Goal: Information Seeking & Learning: Learn about a topic

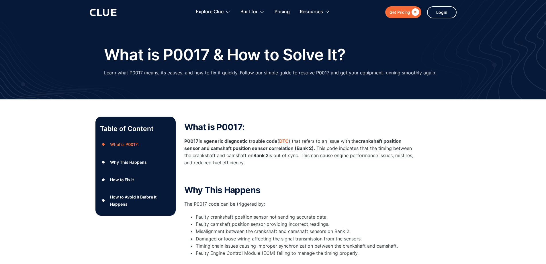
drag, startPoint x: 326, startPoint y: 171, endPoint x: 371, endPoint y: 110, distance: 76.4
click at [328, 168] on div "What is P0017: P0017 is a generic diagnostic trouble code ( DTC ) that refers t…" at bounding box center [298, 150] width 229 height 57
click at [367, 189] on h2 "Why This Happens" at bounding box center [298, 189] width 229 height 9
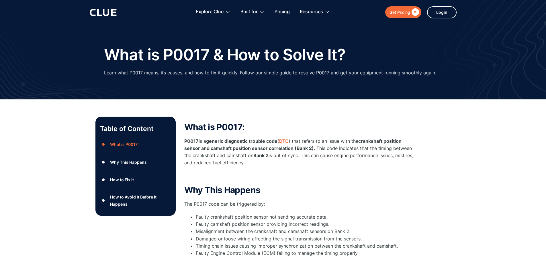
scroll to position [229, 0]
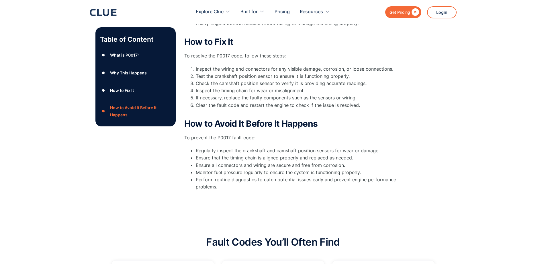
click at [301, 195] on div "What is P0017: P0017 is a generic diagnostic trouble code ( DTC ) that refers t…" at bounding box center [298, 46] width 229 height 318
drag, startPoint x: 301, startPoint y: 195, endPoint x: 294, endPoint y: 190, distance: 8.4
click at [301, 195] on div "What is P0017: P0017 is a generic diagnostic trouble code ( DTC ) that refers t…" at bounding box center [298, 46] width 229 height 318
click at [435, 136] on div "Table of Content ● What is P0017: ● Why This Happens ● How to Fix It ● How to A…" at bounding box center [274, 46] width 356 height 318
click at [318, 45] on div "How to Fix It To resolve the P0017 code, follow these steps: Inspect the wiring…" at bounding box center [298, 76] width 229 height 79
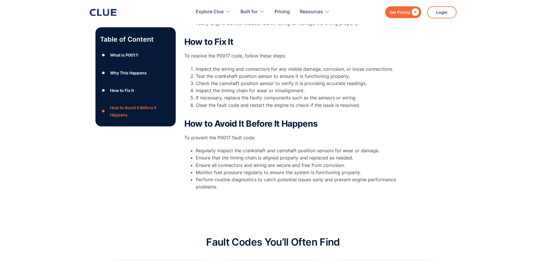
click at [38, 80] on div "Table of Content ● What is P0017: ● Why This Happens ● How to Fix It ● How to A…" at bounding box center [273, 43] width 546 height 346
click at [397, 96] on li "If necessary, replace the faulty components such as the sensors or wiring." at bounding box center [305, 97] width 218 height 7
click at [397, 97] on li "If necessary, replace the faulty components such as the sensors or wiring." at bounding box center [305, 97] width 218 height 7
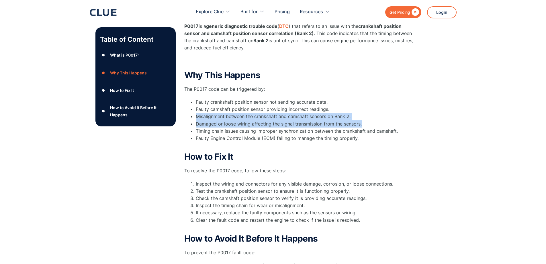
click at [430, 120] on div "Table of Content ● What is P0017: ● Why This Happens ● How to Fix It ● How to A…" at bounding box center [274, 161] width 356 height 318
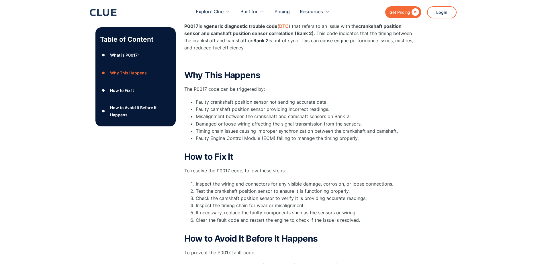
click at [433, 115] on div "Table of Content ● What is P0017: ● Why This Happens ● How to Fix It ● How to A…" at bounding box center [274, 161] width 356 height 318
click at [460, 101] on div "Table of Content ● What is P0017: ● Why This Happens ● How to Fix It ● How to A…" at bounding box center [273, 158] width 546 height 346
click at [456, 102] on div "Table of Content ● What is P0017: ● Why This Happens ● How to Fix It ● How to A…" at bounding box center [273, 158] width 546 height 346
click at [508, 90] on div "Table of Content ● What is P0017: ● Why This Happens ● How to Fix It ● How to A…" at bounding box center [273, 158] width 546 height 346
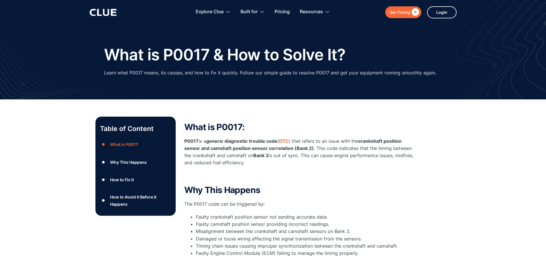
drag, startPoint x: 63, startPoint y: 142, endPoint x: 45, endPoint y: 22, distance: 120.7
drag, startPoint x: 442, startPoint y: 149, endPoint x: 427, endPoint y: 157, distance: 16.9
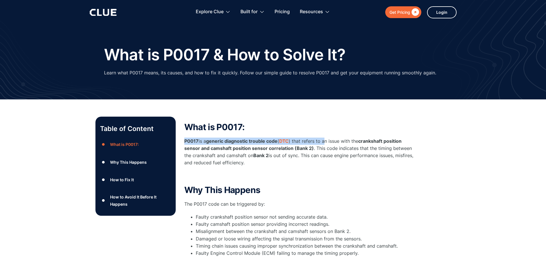
drag, startPoint x: 337, startPoint y: 130, endPoint x: 330, endPoint y: 130, distance: 6.3
click at [337, 131] on div "What is P0017: P0017 is a generic diagnostic trouble code ( DTC ) that refers t…" at bounding box center [298, 150] width 229 height 57
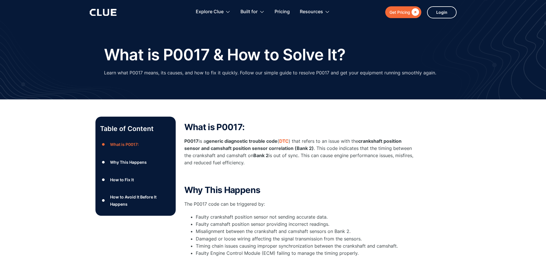
drag, startPoint x: 447, startPoint y: 124, endPoint x: 437, endPoint y: 124, distance: 10.6
click at [366, 124] on h2 "What is P0017:" at bounding box center [298, 126] width 229 height 9
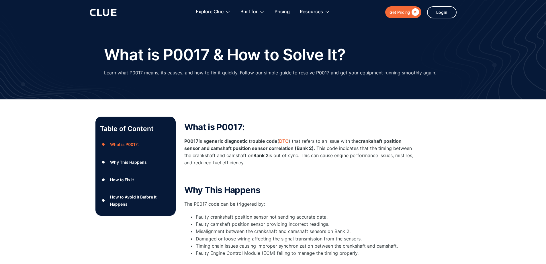
click at [345, 173] on p "‍" at bounding box center [298, 175] width 229 height 7
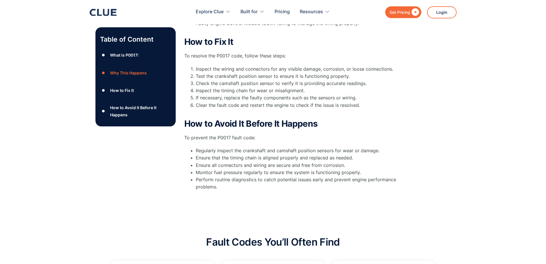
scroll to position [29, 0]
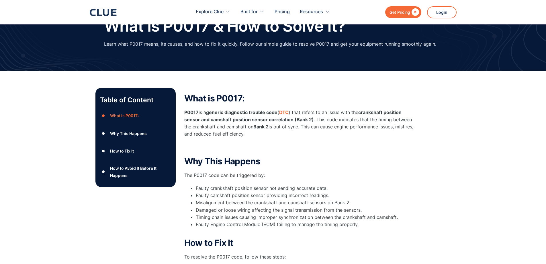
click at [397, 189] on li "Faulty crankshaft position sensor not sending accurate data." at bounding box center [305, 187] width 218 height 7
click at [396, 190] on li "Faulty crankshaft position sensor not sending accurate data." at bounding box center [305, 187] width 218 height 7
drag, startPoint x: 375, startPoint y: 99, endPoint x: 372, endPoint y: 100, distance: 3.6
click at [378, 99] on h2 "What is P0017:" at bounding box center [298, 98] width 229 height 9
click at [363, 180] on div "Why This Happens The P0017 code can be triggered by: Faulty crankshaft position…" at bounding box center [298, 195] width 229 height 79
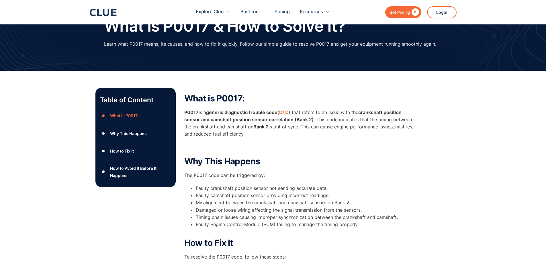
click at [372, 97] on h2 "What is P0017:" at bounding box center [298, 98] width 229 height 9
drag, startPoint x: 372, startPoint y: 98, endPoint x: 367, endPoint y: 98, distance: 5.2
click at [372, 96] on h2 "What is P0017:" at bounding box center [298, 98] width 229 height 9
click at [58, 78] on div "Table of Content ● What is P0017: ● Why This Happens ● How to Fix It ● How to A…" at bounding box center [273, 244] width 546 height 346
click at [59, 77] on div "Table of Content ● What is P0017: ● Why This Happens ● How to Fix It ● How to A…" at bounding box center [273, 244] width 546 height 346
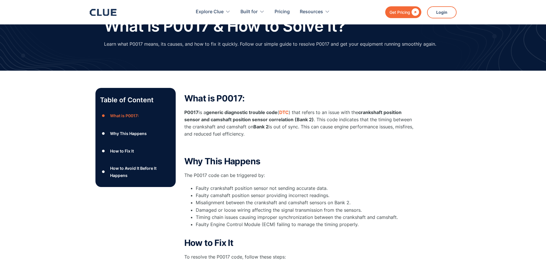
click at [209, 81] on div "Table of Content ● What is P0017: ● Why This Happens ● How to Fix It ● How to A…" at bounding box center [273, 244] width 546 height 346
click at [240, 78] on div "Table of Content ● What is P0017: ● Why This Happens ● How to Fix It ● How to A…" at bounding box center [273, 244] width 546 height 346
drag, startPoint x: 301, startPoint y: 161, endPoint x: 352, endPoint y: 102, distance: 78.5
click at [301, 159] on h2 "Why This Happens" at bounding box center [298, 160] width 229 height 9
click at [422, 97] on div "Table of Content ● What is P0017: ● Why This Happens ● How to Fix It ● How to A…" at bounding box center [274, 247] width 356 height 318
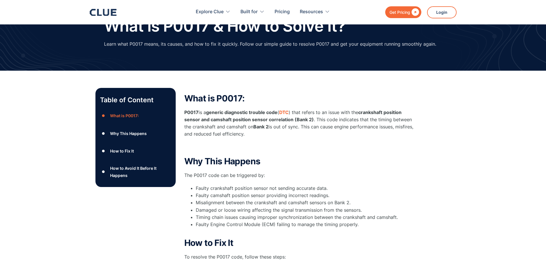
click at [376, 155] on div "What is P0017: P0017 is a generic diagnostic trouble code ( DTC ) that refers t…" at bounding box center [298, 244] width 229 height 301
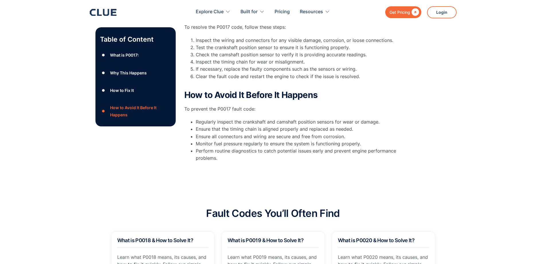
click at [419, 115] on div "Table of Content ● What is P0017: ● Why This Happens ● How to Fix It ● How to A…" at bounding box center [274, 17] width 356 height 318
drag, startPoint x: 185, startPoint y: 160, endPoint x: 241, endPoint y: 118, distance: 69.9
click at [185, 160] on div "Table of Content ● What is P0017: ● Why This Happens ● How to Fix It ● How to A…" at bounding box center [274, 17] width 356 height 318
click at [438, 105] on div "Table of Content ● What is P0017: ● Why This Happens ● How to Fix It ● How to A…" at bounding box center [274, 17] width 356 height 318
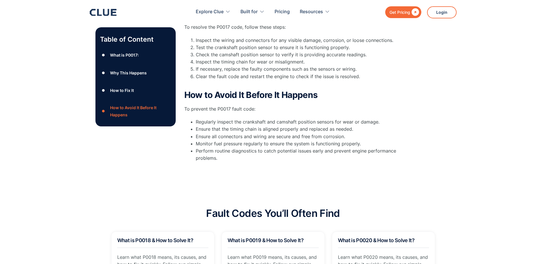
click at [325, 161] on div "What is P0017: P0017 is a generic diagnostic trouble code ( DTC ) that refers t…" at bounding box center [298, 14] width 229 height 301
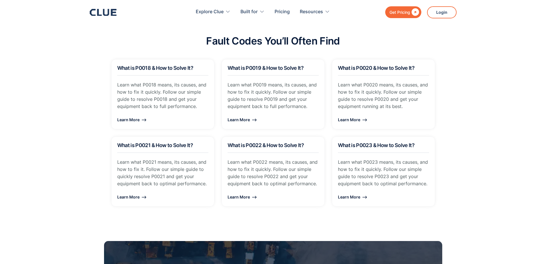
drag, startPoint x: 62, startPoint y: 142, endPoint x: 450, endPoint y: 92, distance: 391.3
click at [72, 138] on section "Fault Codes You’ll Often Find What is P0018 & How to Solve It? Learn what P0018…" at bounding box center [273, 117] width 546 height 205
drag, startPoint x: 466, startPoint y: 91, endPoint x: 77, endPoint y: 133, distance: 391.7
click at [466, 88] on section "Fault Codes You’ll Often Find What is P0018 & How to Solve It? Learn what P0018…" at bounding box center [273, 117] width 546 height 205
click at [65, 124] on section "Fault Codes You’ll Often Find What is P0018 & How to Solve It? Learn what P0018…" at bounding box center [273, 117] width 546 height 205
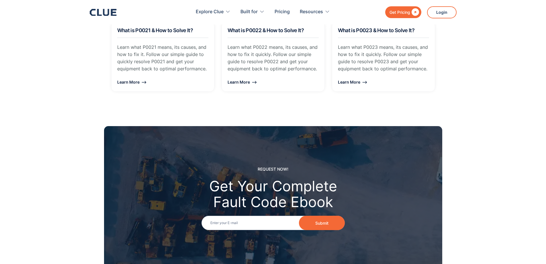
scroll to position [803, 0]
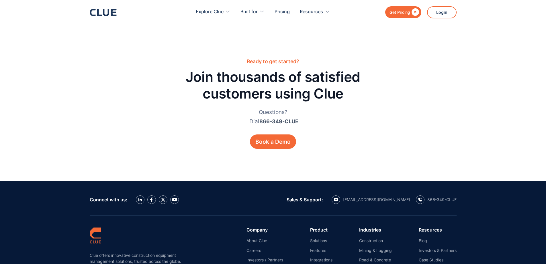
click at [68, 124] on div "Ready to get started? Join thousands of satisfied customers using Clue Question…" at bounding box center [273, 103] width 546 height 155
drag, startPoint x: 117, startPoint y: 140, endPoint x: 201, endPoint y: 170, distance: 89.0
click at [124, 140] on div "Ready to get started? Join thousands of satisfied customers using Clue Question…" at bounding box center [273, 103] width 546 height 155
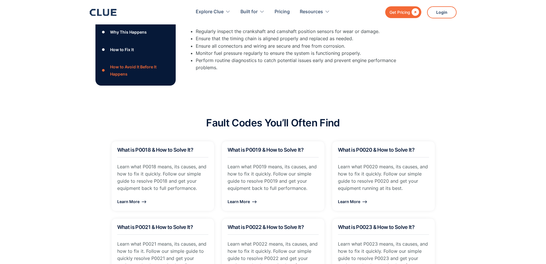
scroll to position [205, 0]
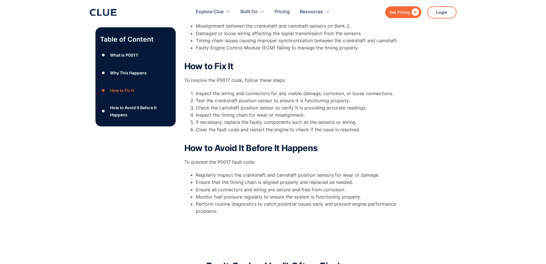
click at [514, 124] on div "Table of Content ● What is P0017: ● Why This Happens ● How to Fix It ● How to A…" at bounding box center [273, 67] width 546 height 346
drag, startPoint x: 65, startPoint y: 86, endPoint x: 41, endPoint y: 51, distance: 42.9
click at [66, 84] on div "Table of Content ● What is P0017: ● Why This Happens ● How to Fix It ● How to A…" at bounding box center [273, 67] width 546 height 346
click at [78, 89] on div "Table of Content ● What is P0017: ● Why This Happens ● How to Fix It ● How to A…" at bounding box center [273, 67] width 546 height 346
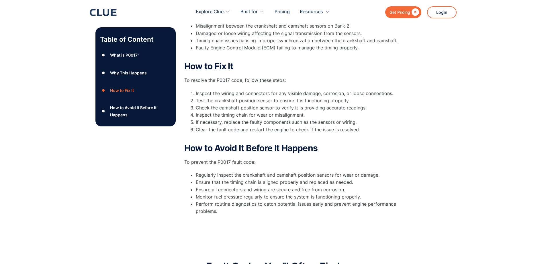
drag, startPoint x: 65, startPoint y: 173, endPoint x: 48, endPoint y: 204, distance: 34.9
click at [66, 174] on div "Table of Content ● What is P0017: ● Why This Happens ● How to Fix It ● How to A…" at bounding box center [273, 67] width 546 height 346
drag, startPoint x: 51, startPoint y: 85, endPoint x: 27, endPoint y: 1, distance: 86.9
click at [52, 78] on div "Table of Content ● What is P0017: ● Why This Happens ● How to Fix It ● How to A…" at bounding box center [273, 67] width 546 height 346
click at [383, 139] on div "What is P0017: P0017 is a generic diagnostic trouble code ( DTC ) that refers t…" at bounding box center [298, 67] width 229 height 301
